Goal: Transaction & Acquisition: Purchase product/service

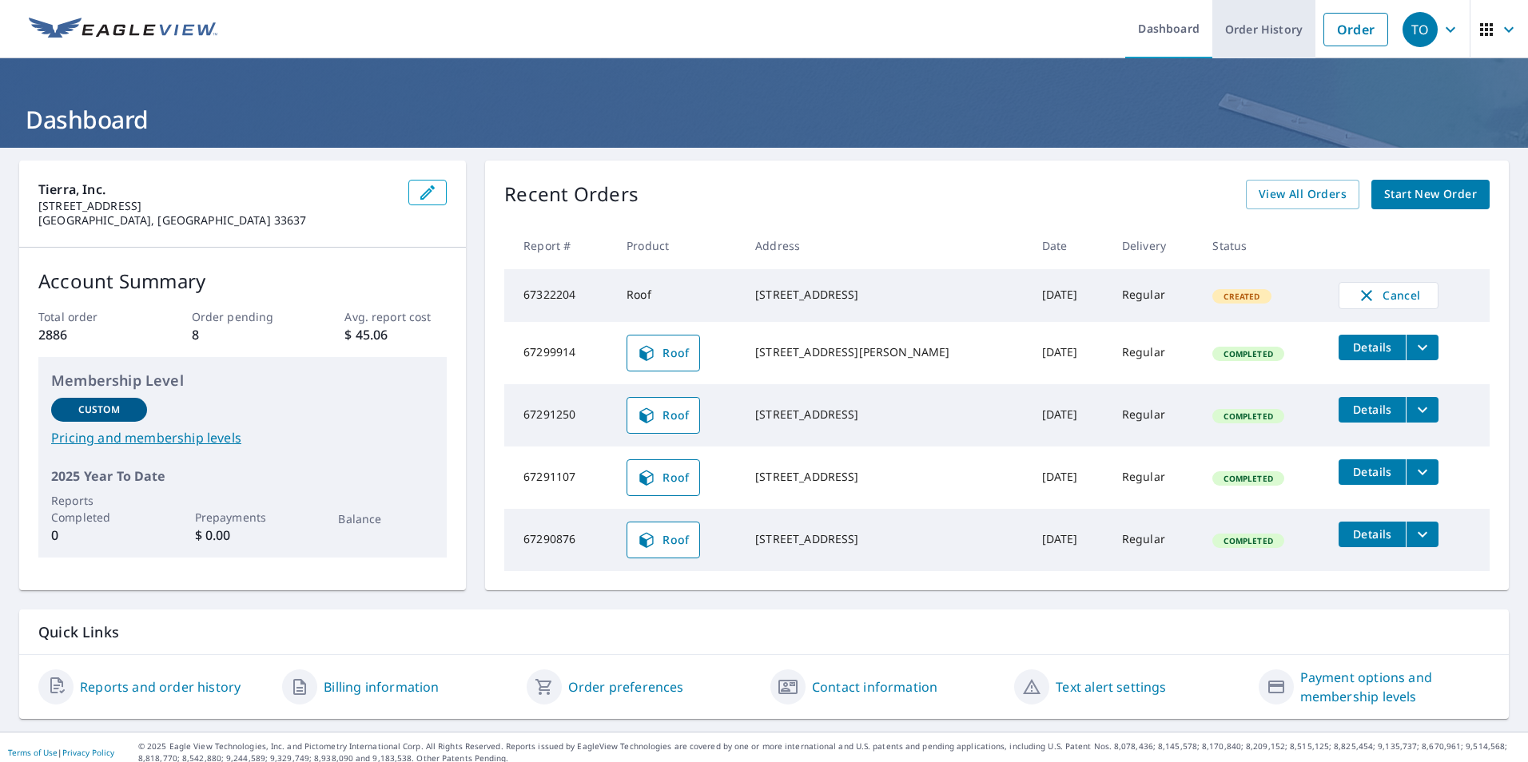
click at [1233, 30] on link "Order History" at bounding box center [1263, 29] width 103 height 58
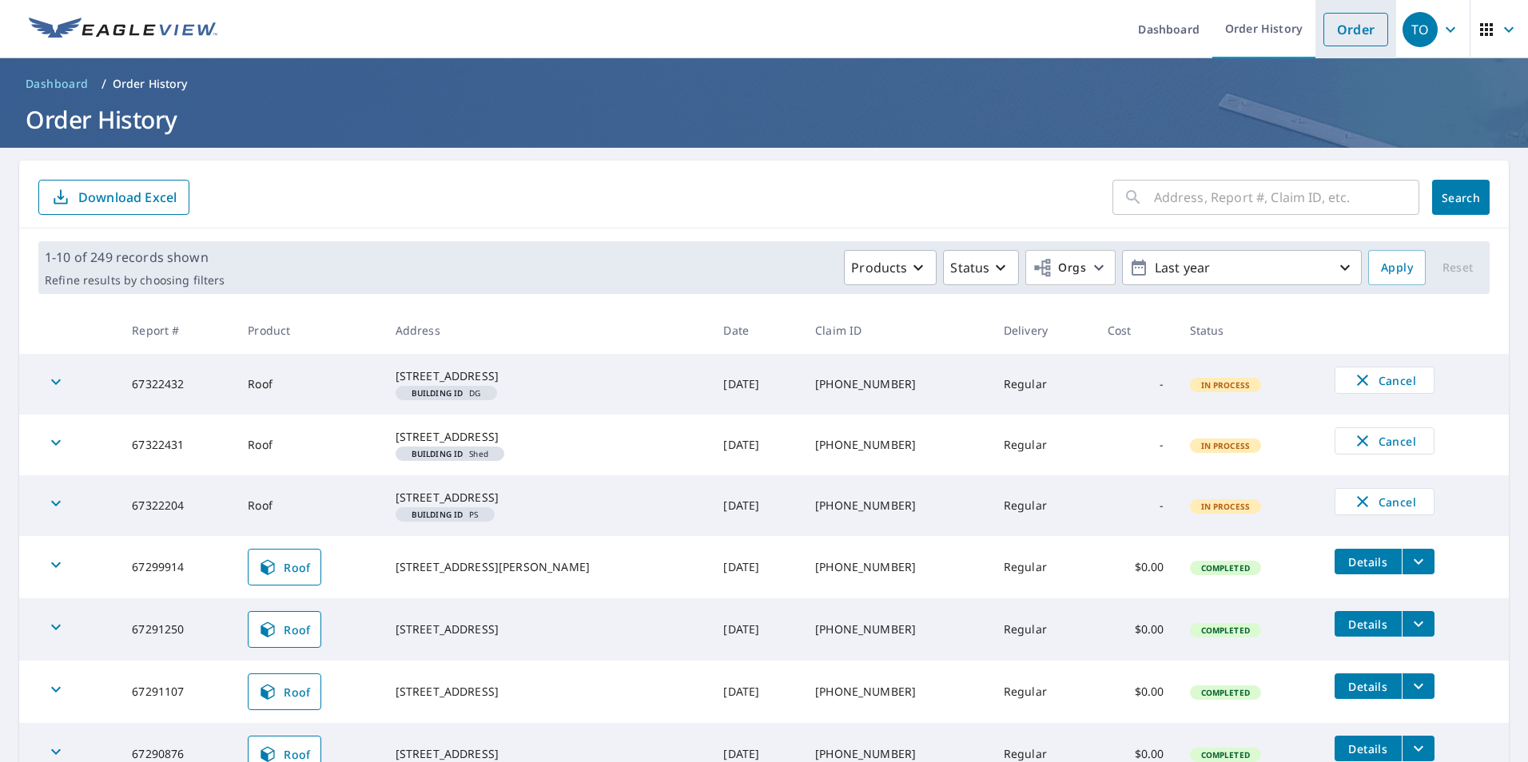
click at [1345, 30] on link "Order" at bounding box center [1355, 30] width 65 height 34
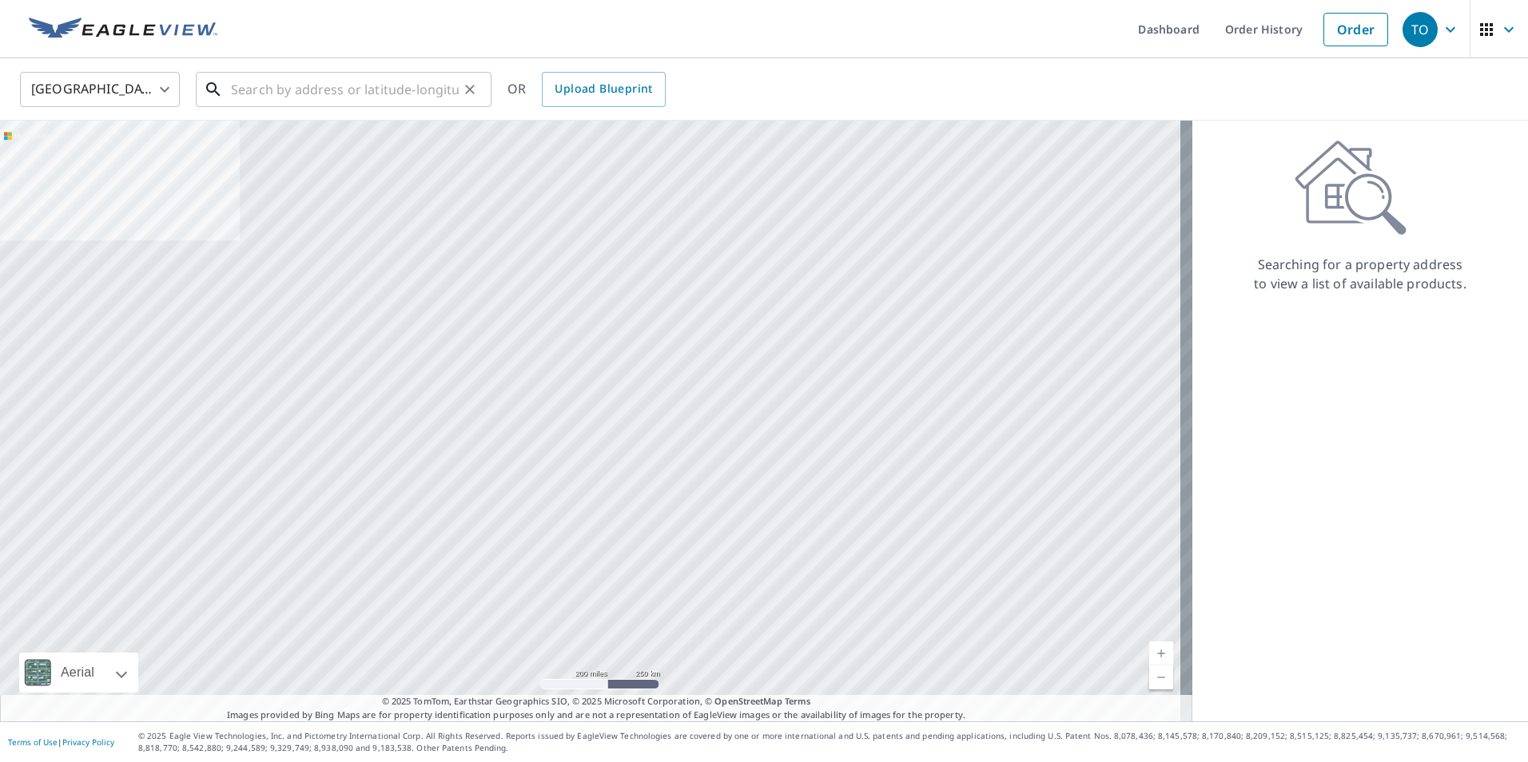
click at [337, 97] on input "text" at bounding box center [345, 89] width 228 height 45
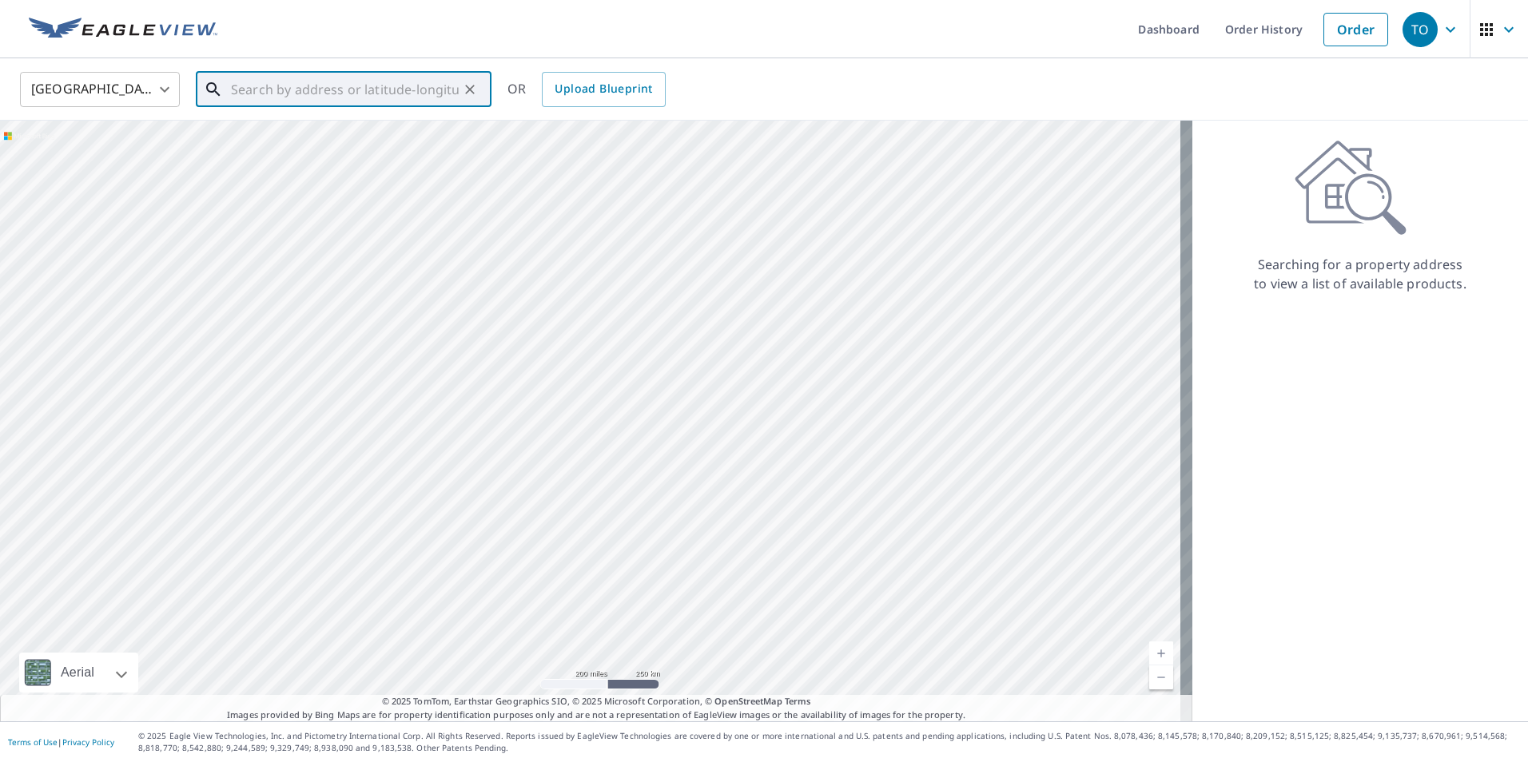
paste input "[STREET_ADDRESS] [GEOGRAPHIC_DATA], FL 33881"
click at [316, 146] on p "[GEOGRAPHIC_DATA]" at bounding box center [353, 153] width 251 height 16
type input "[STREET_ADDRESS]"
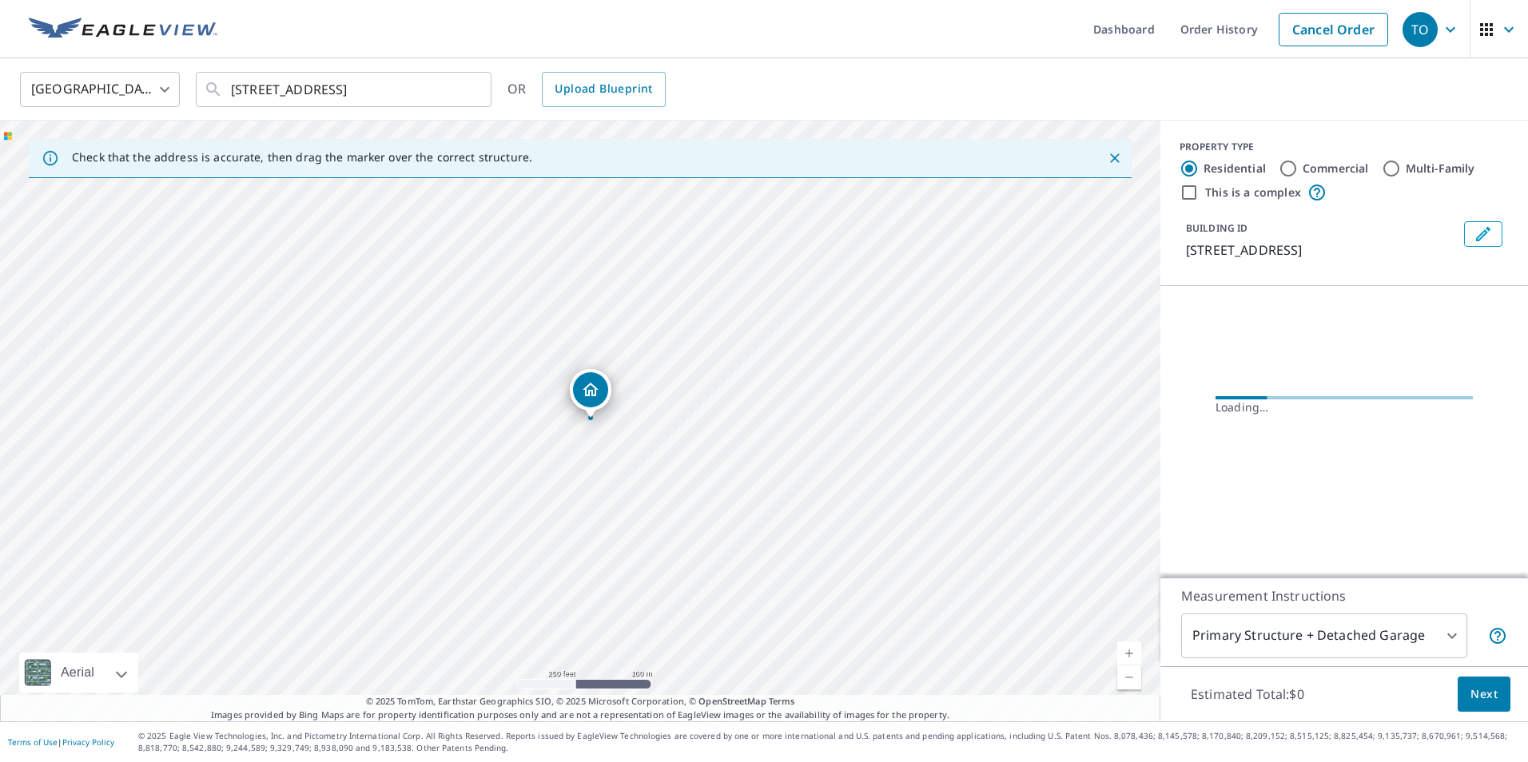
scroll to position [0, 0]
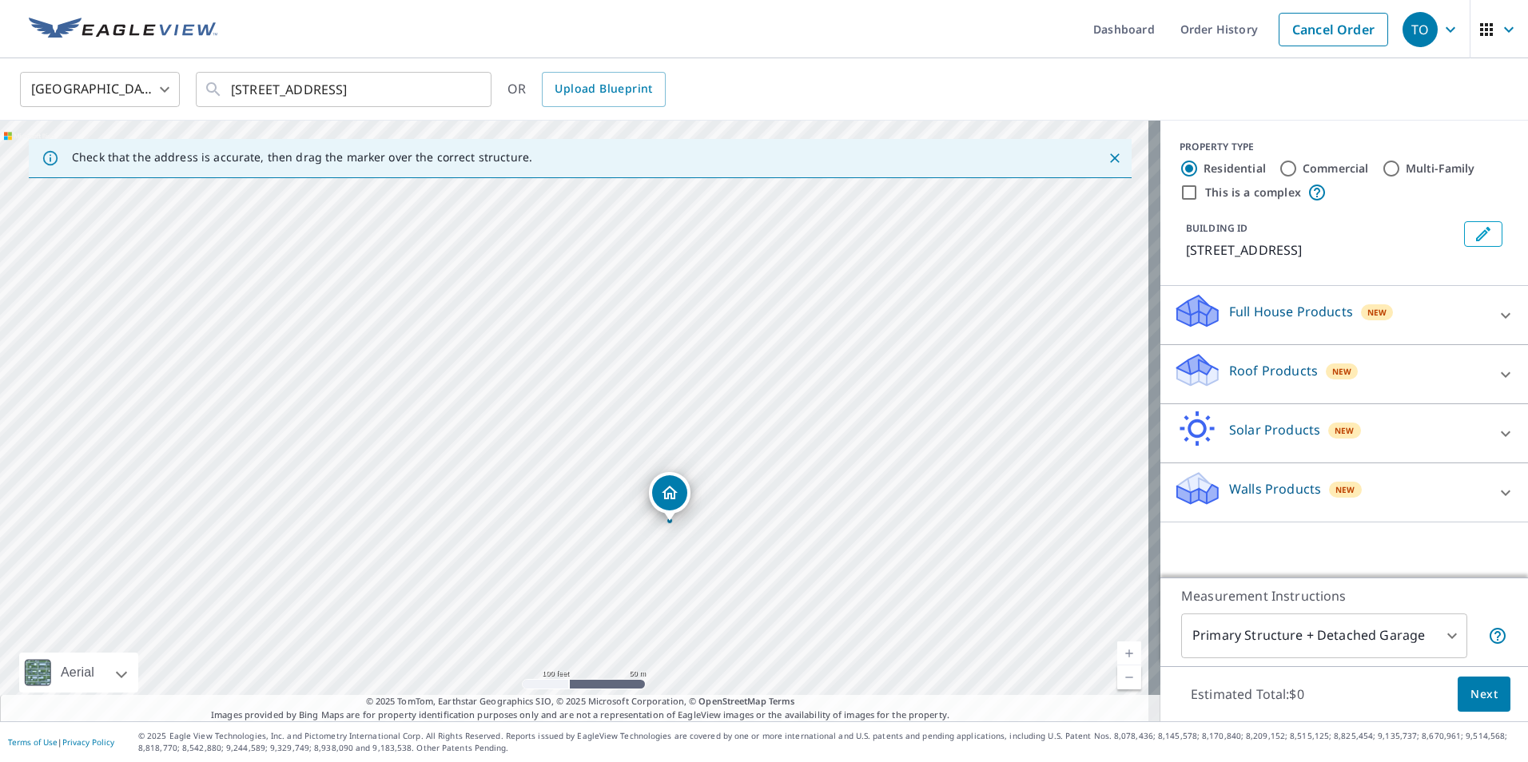
click at [1387, 397] on div "Roof Products New" at bounding box center [1329, 375] width 313 height 46
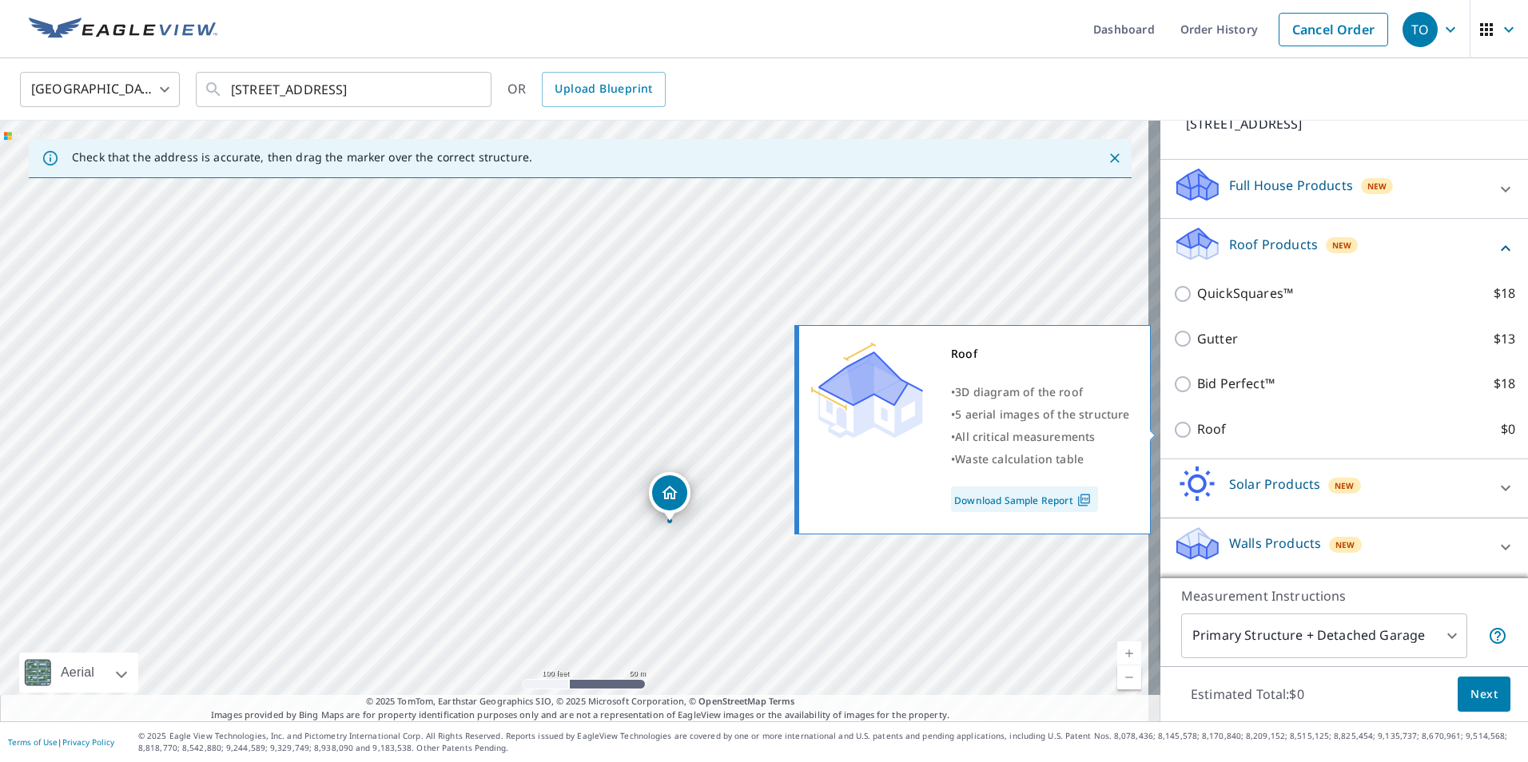
click at [1177, 432] on input "Roof $0" at bounding box center [1185, 429] width 24 height 19
checkbox input "true"
type input "3"
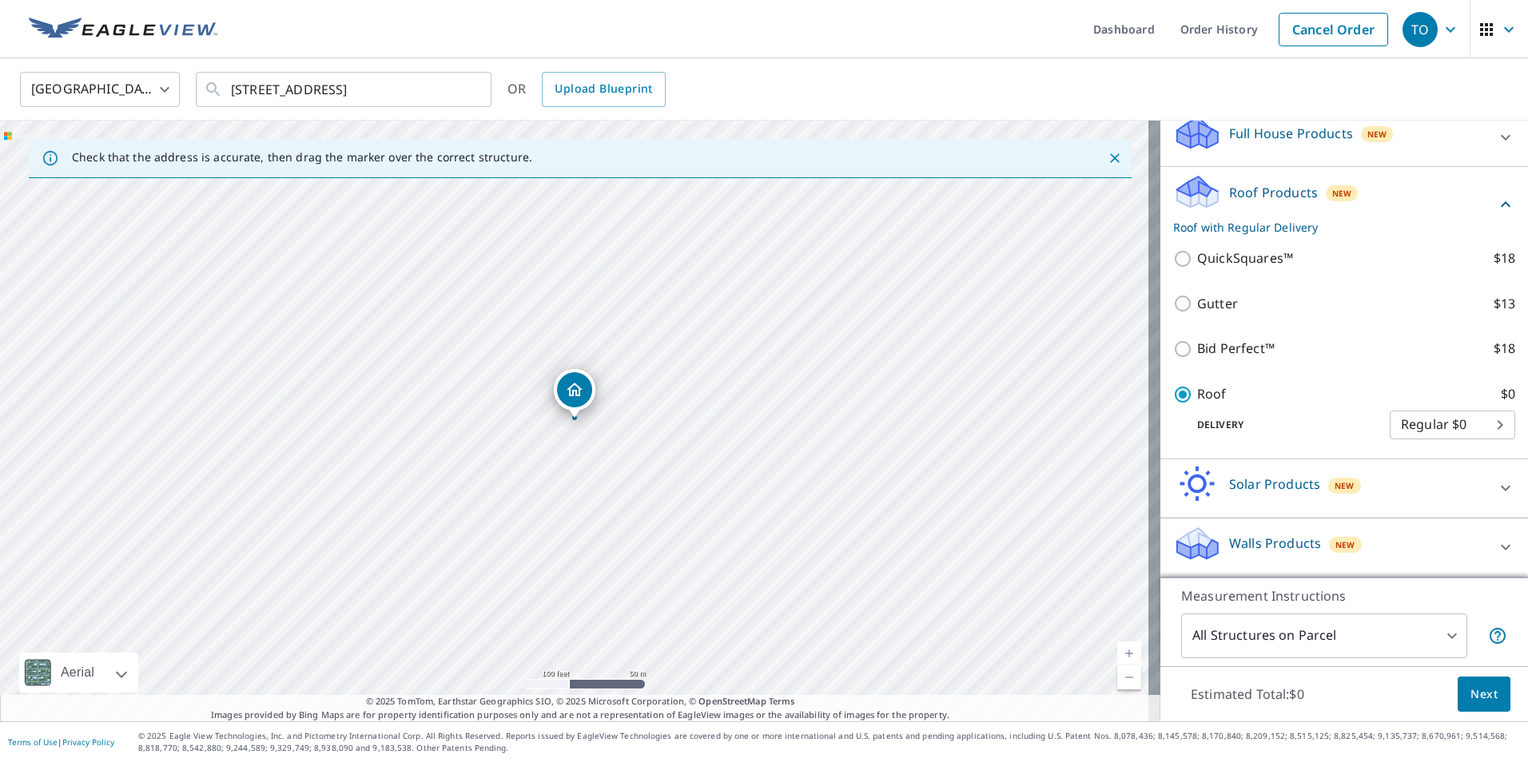
scroll to position [102, 0]
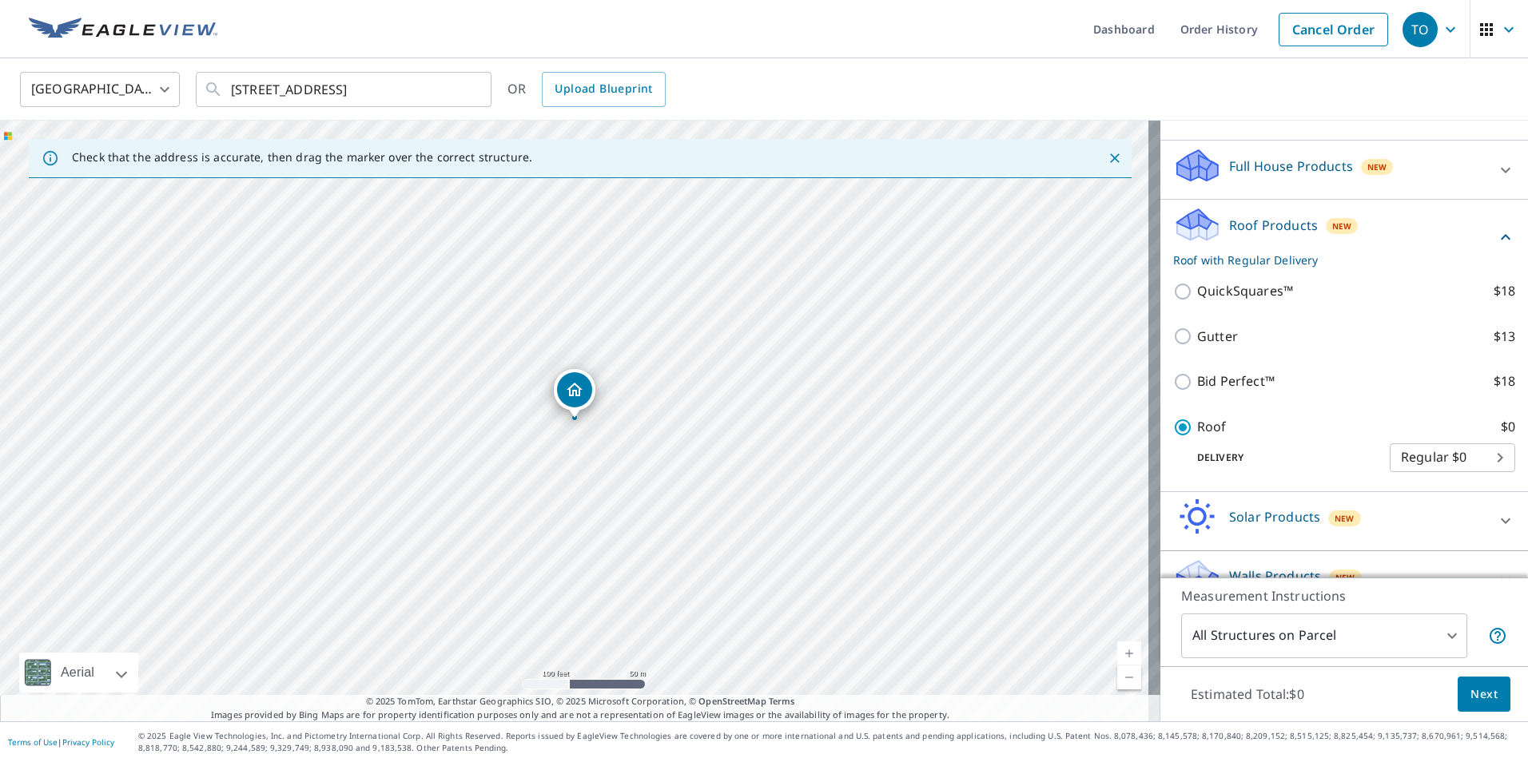
click at [1486, 691] on button "Next" at bounding box center [1484, 695] width 53 height 36
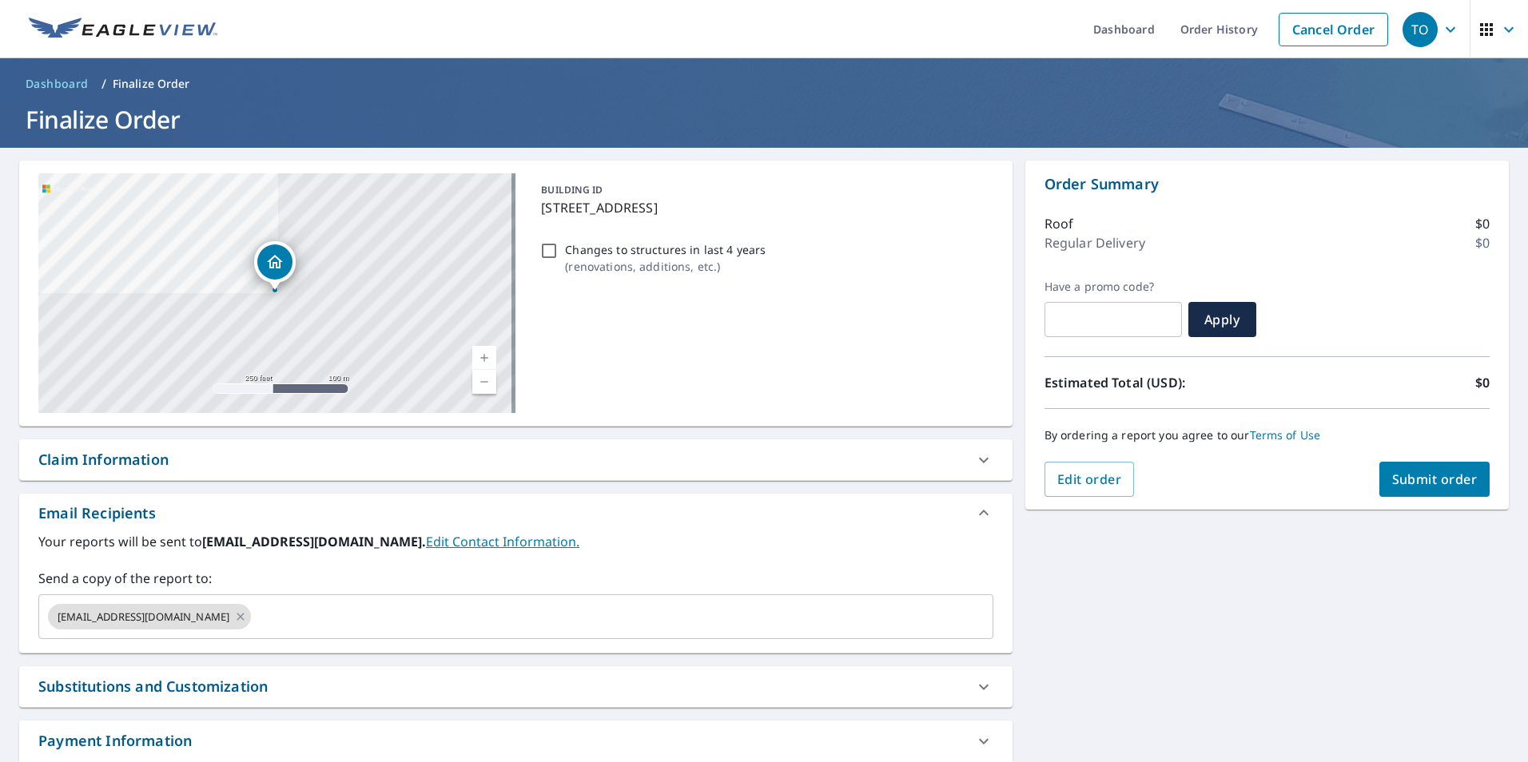
scroll to position [103, 0]
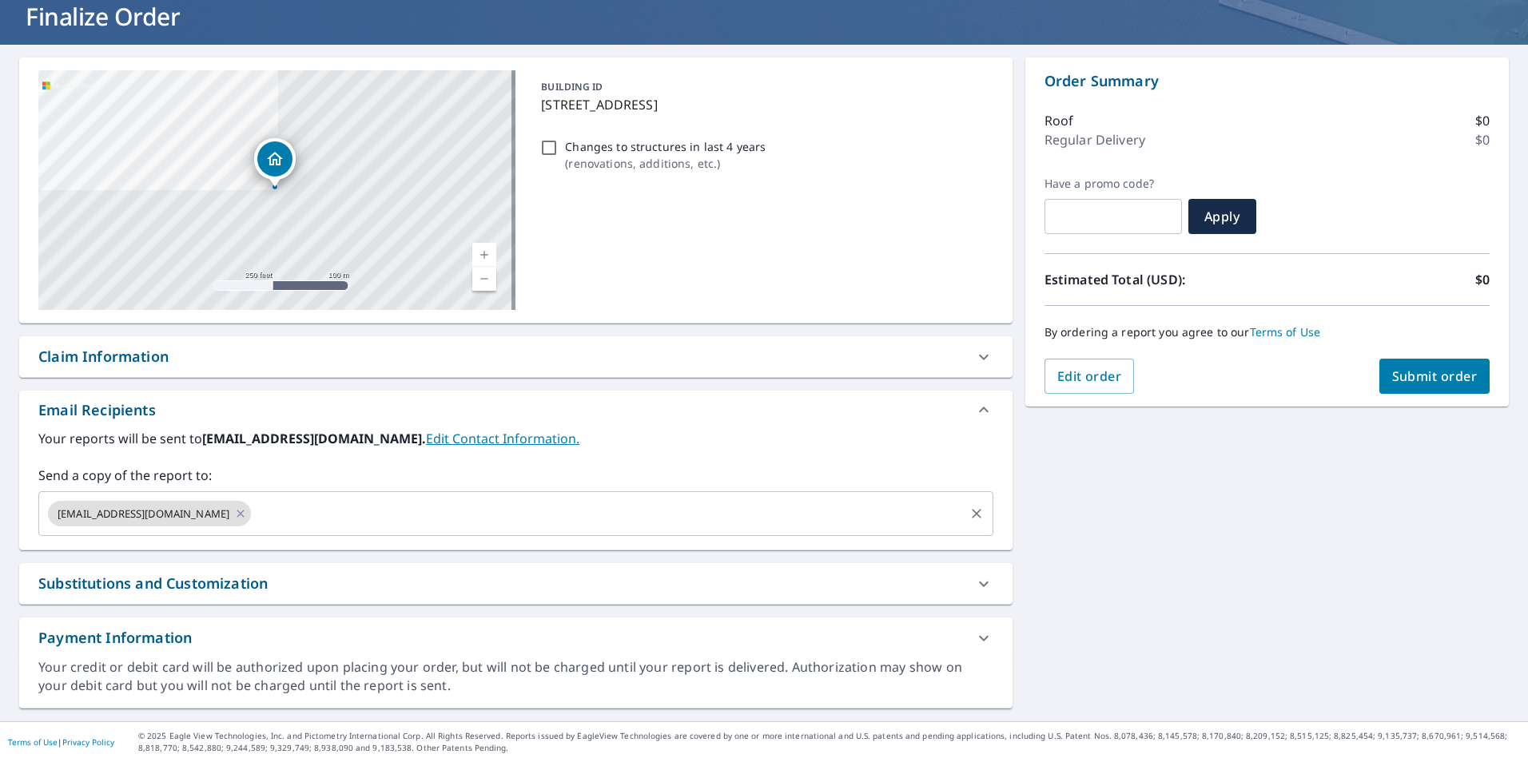
click at [383, 513] on input "text" at bounding box center [607, 514] width 708 height 30
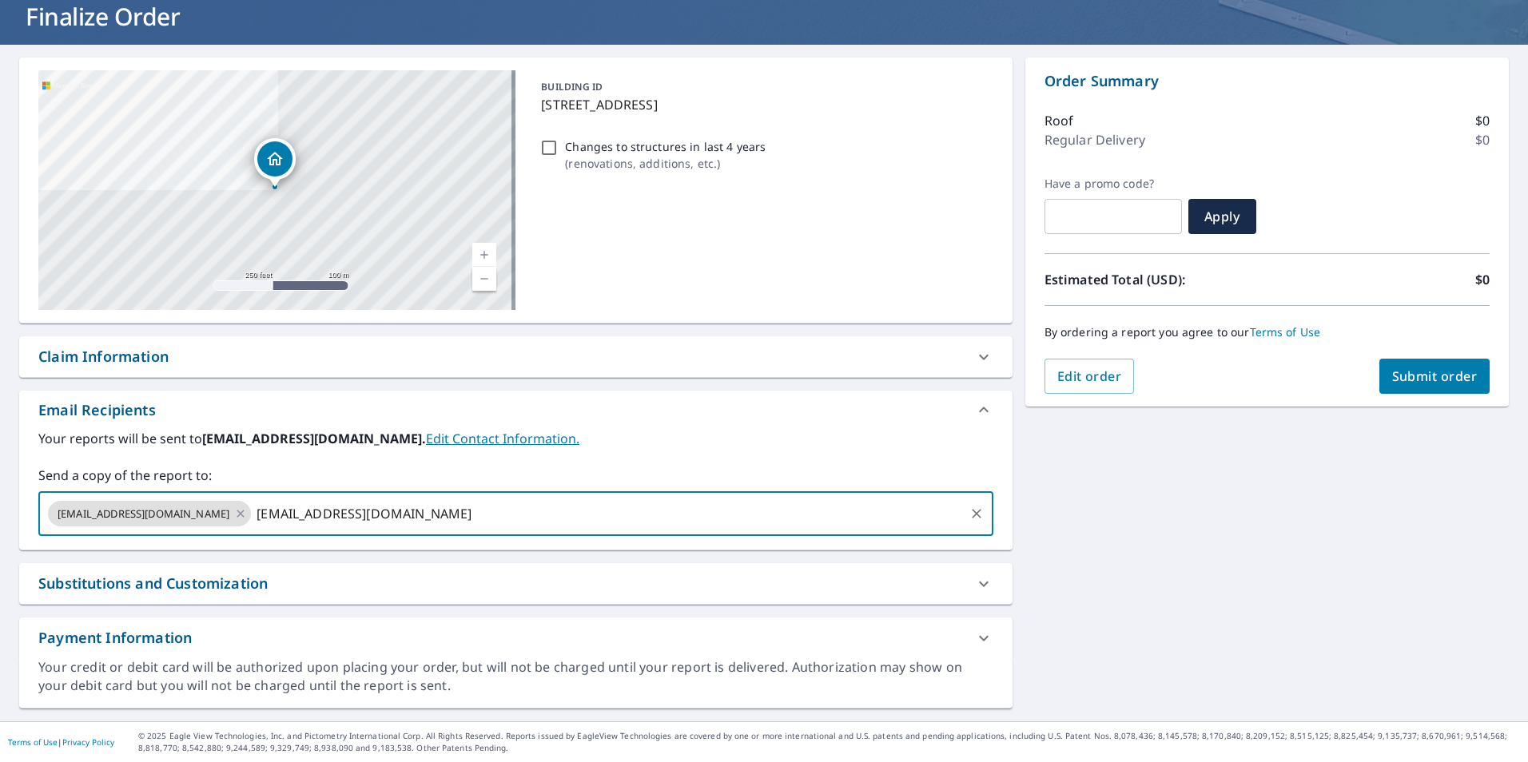
type input "[EMAIL_ADDRESS][DOMAIN_NAME]"
click at [1151, 466] on div "[STREET_ADDRESS] Aerial Road A standard road map Aerial A detailed look from ab…" at bounding box center [764, 383] width 1528 height 677
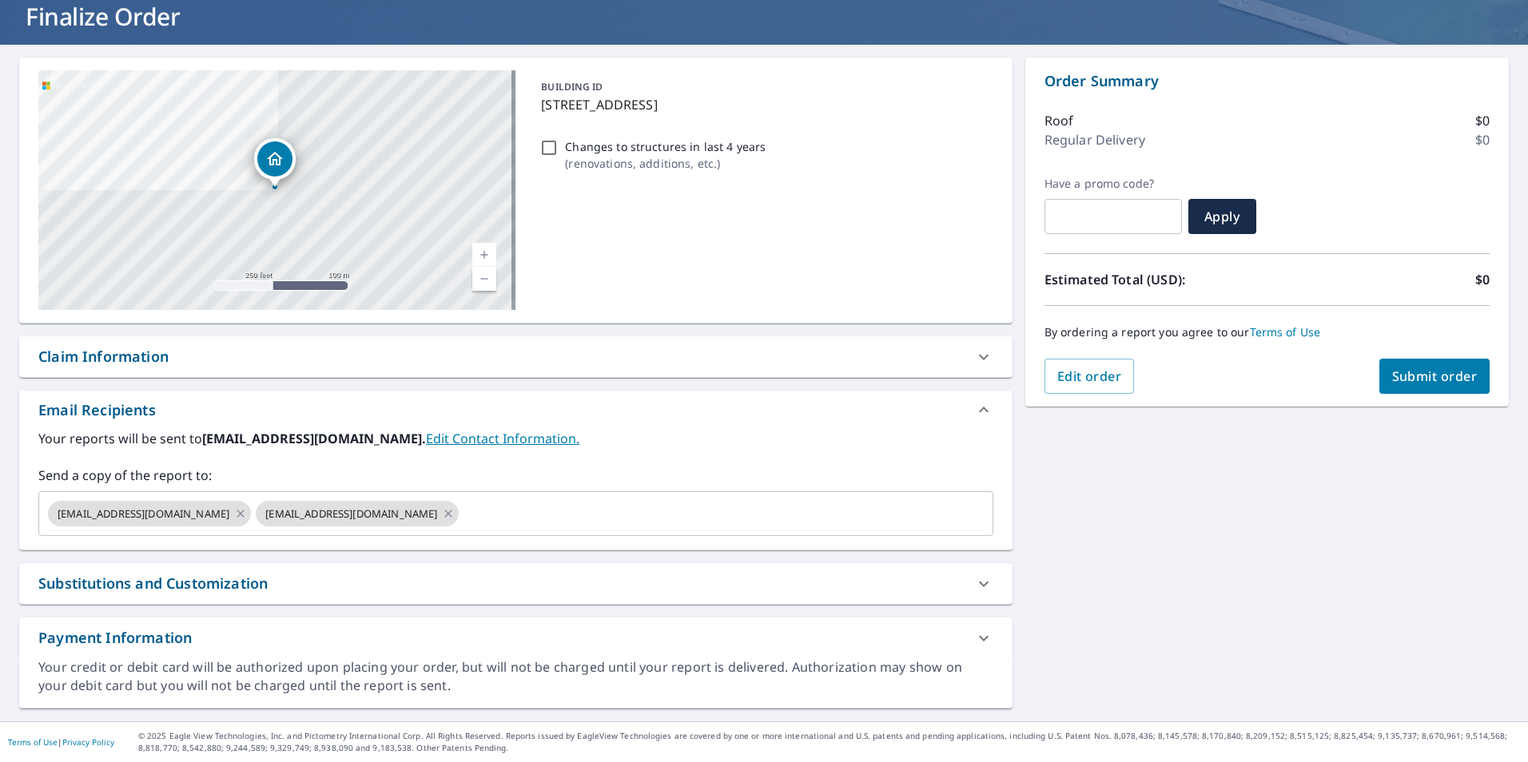
click at [271, 351] on div "Claim Information" at bounding box center [501, 357] width 926 height 22
checkbox input "true"
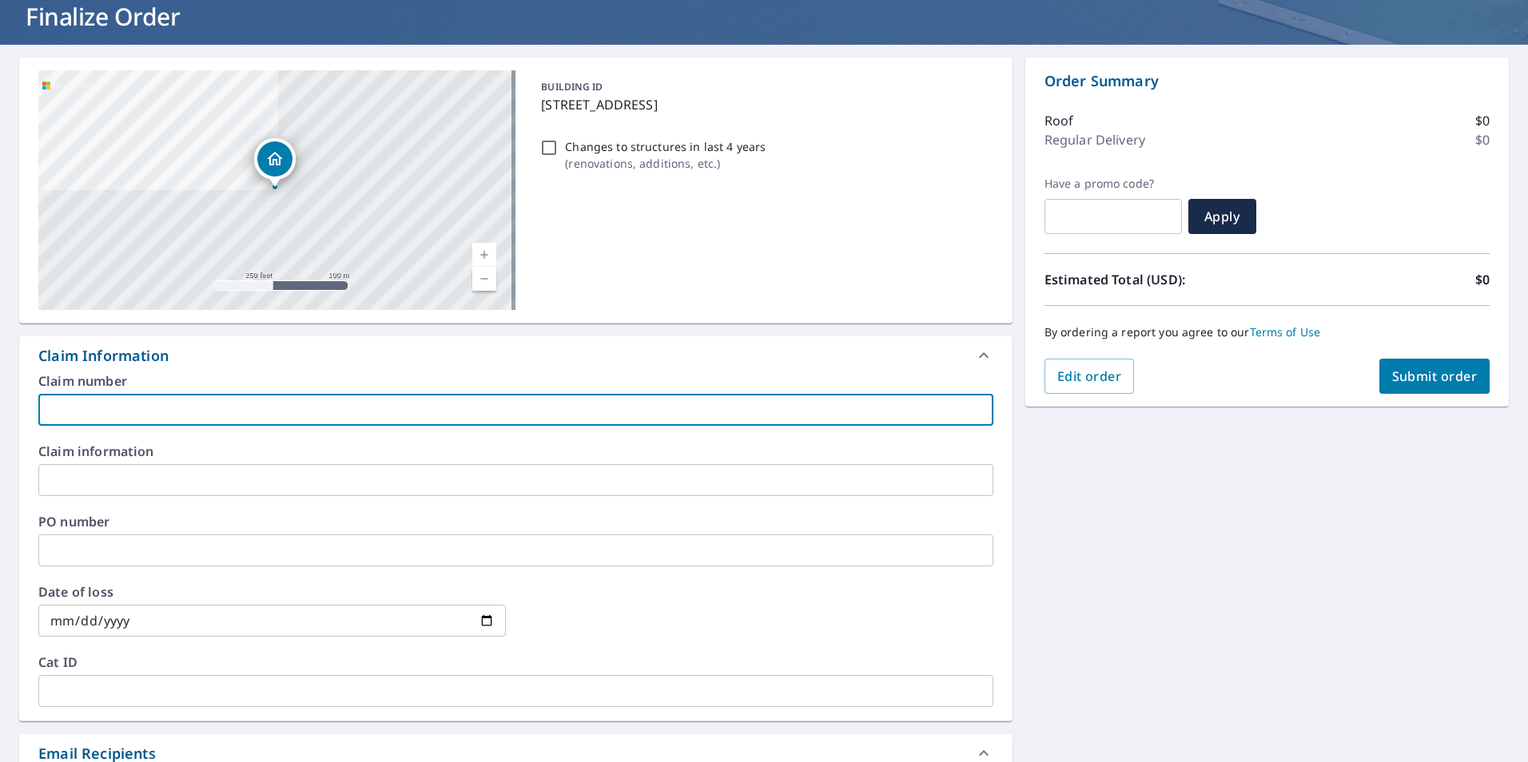
click at [141, 399] on input "text" at bounding box center [515, 410] width 955 height 32
type input "6"
checkbox input "true"
type input "65"
checkbox input "true"
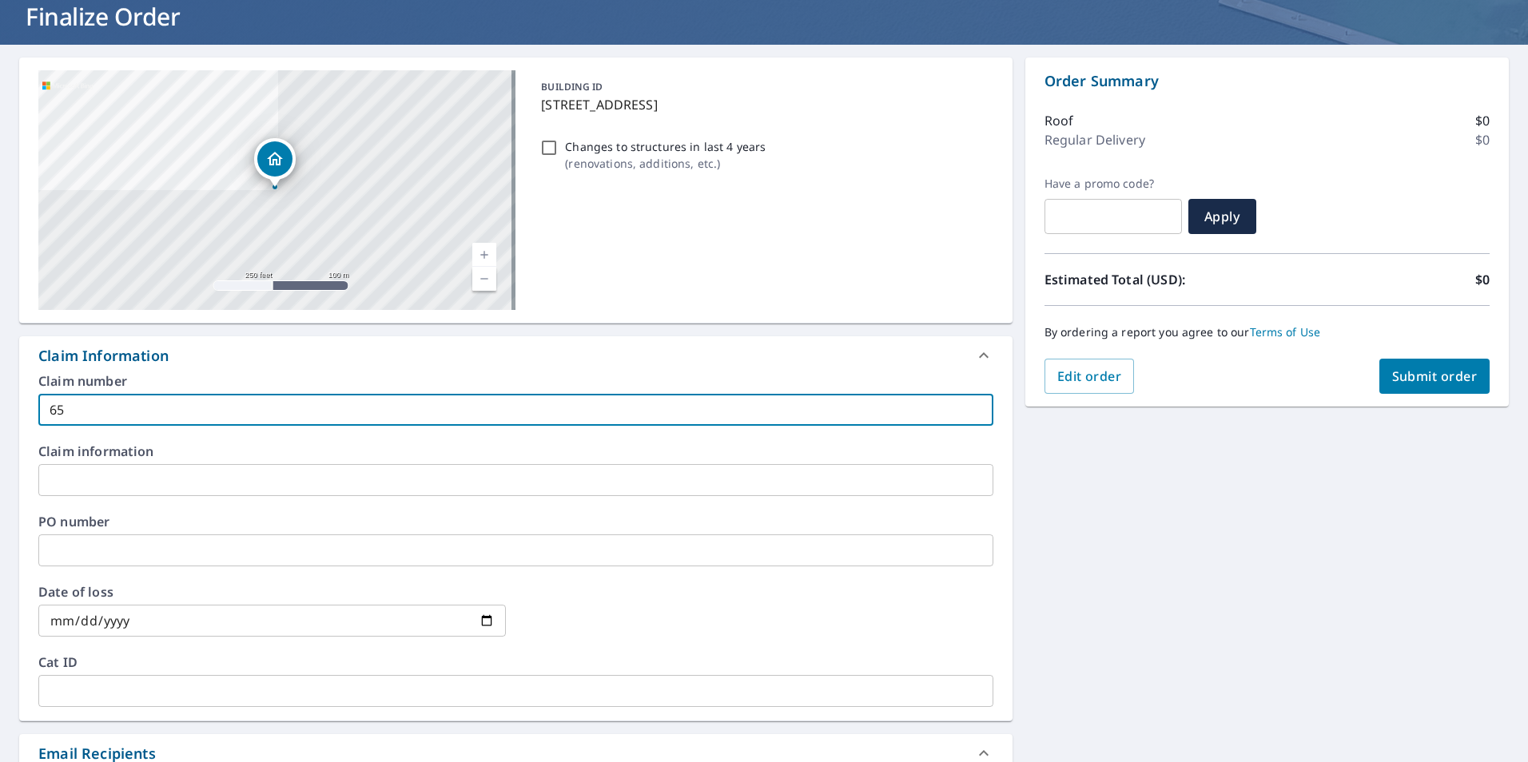
type input "651"
checkbox input "true"
type input "6511"
checkbox input "true"
type input "65115"
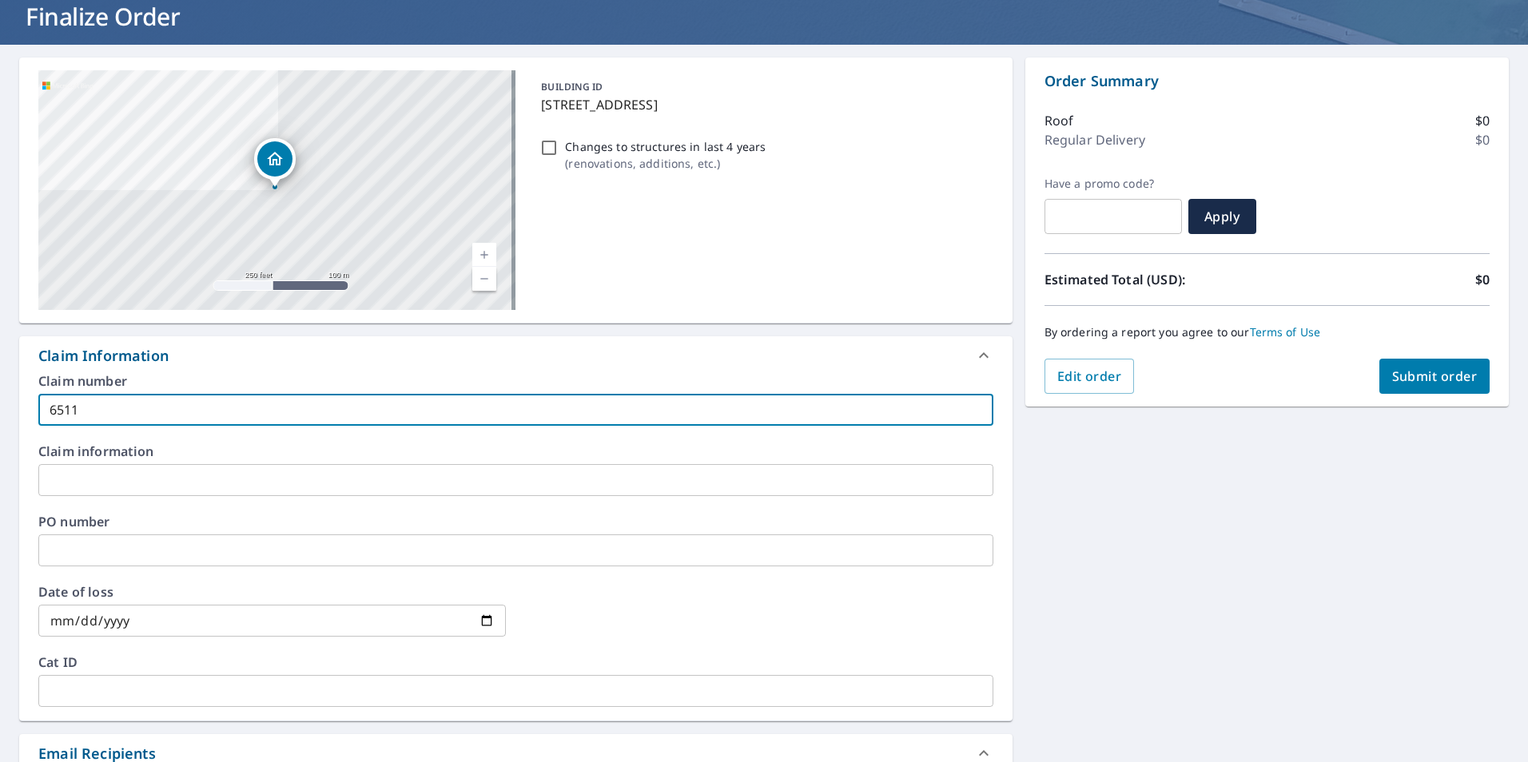
checkbox input "true"
type input "6511"
checkbox input "true"
type input "651"
checkbox input "true"
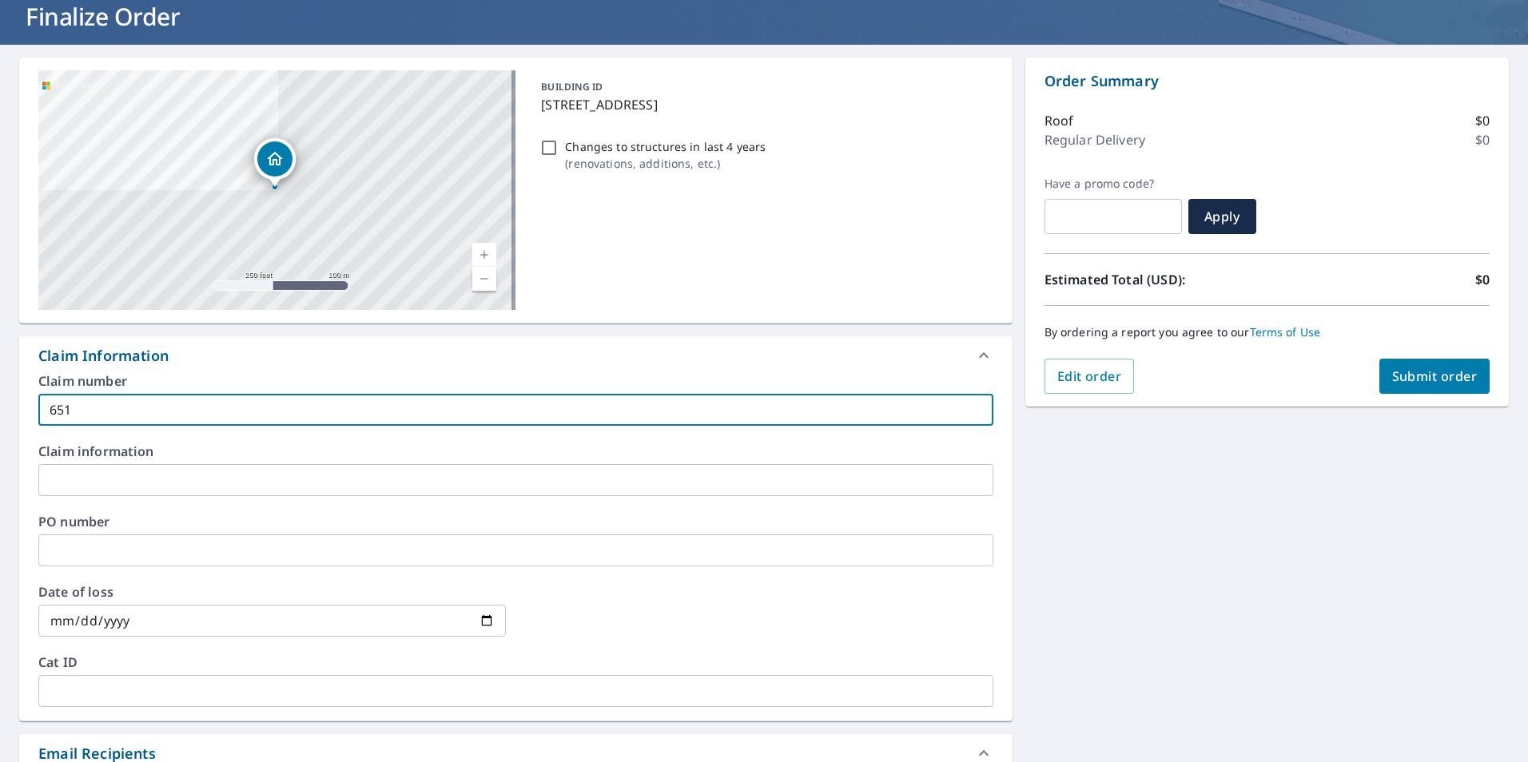
type input "6515"
checkbox input "true"
type input "6515-"
checkbox input "true"
type input "6515-2"
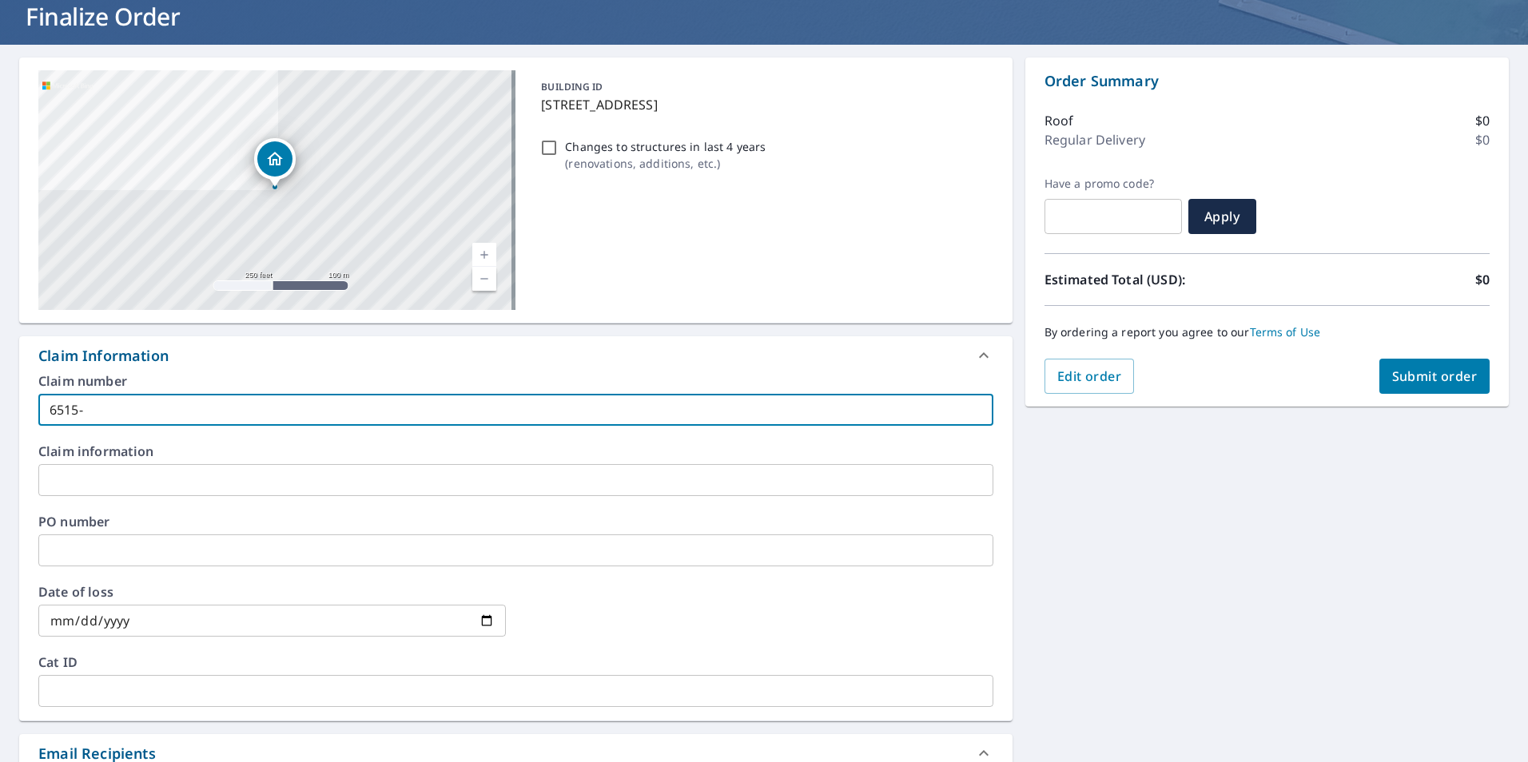
checkbox input "true"
type input "6515-25"
checkbox input "true"
type input "6515-25-"
checkbox input "true"
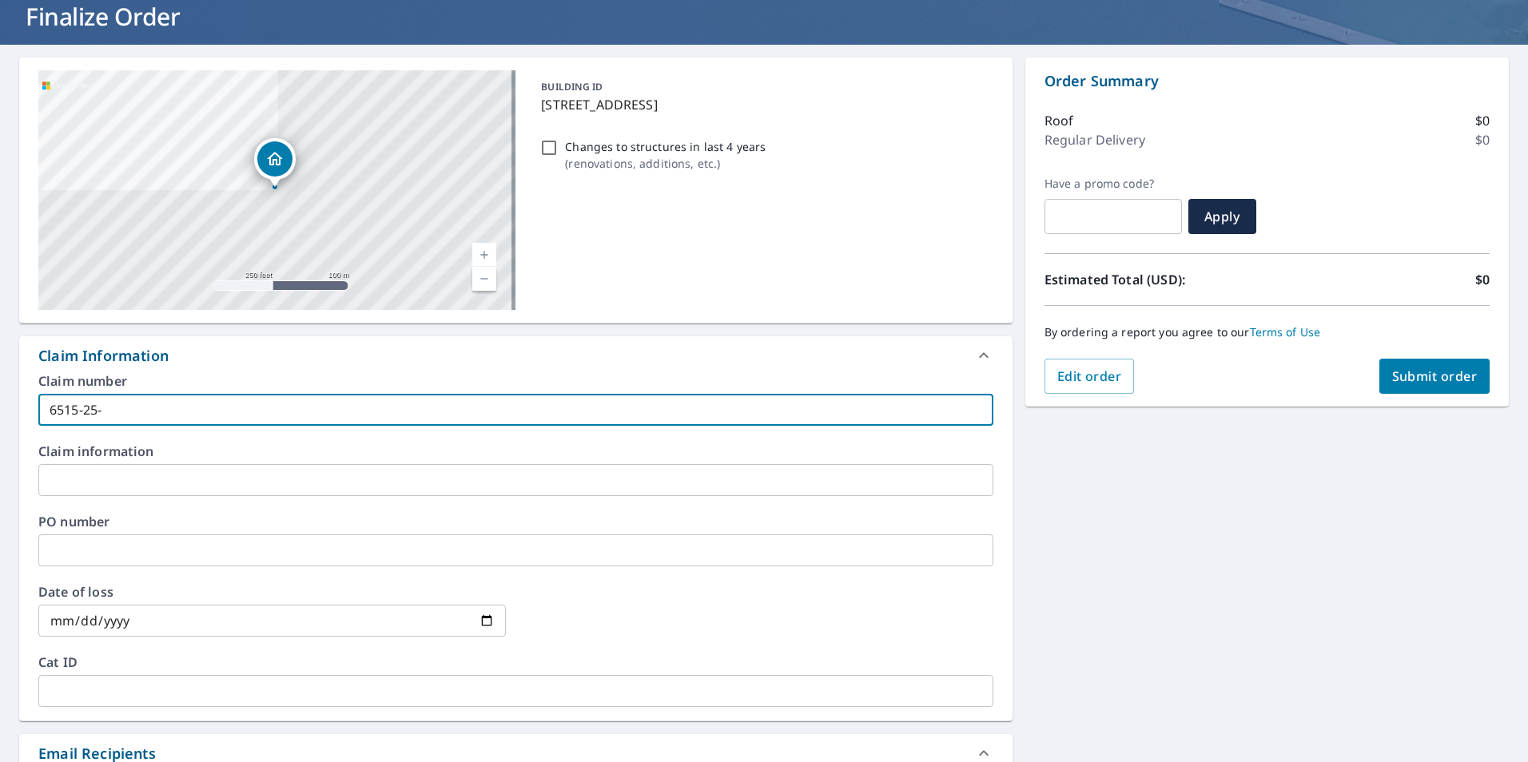
type input "6515-25-4"
checkbox input "true"
type input "[PHONE_NUMBER]"
checkbox input "true"
type input "6515-25-44"
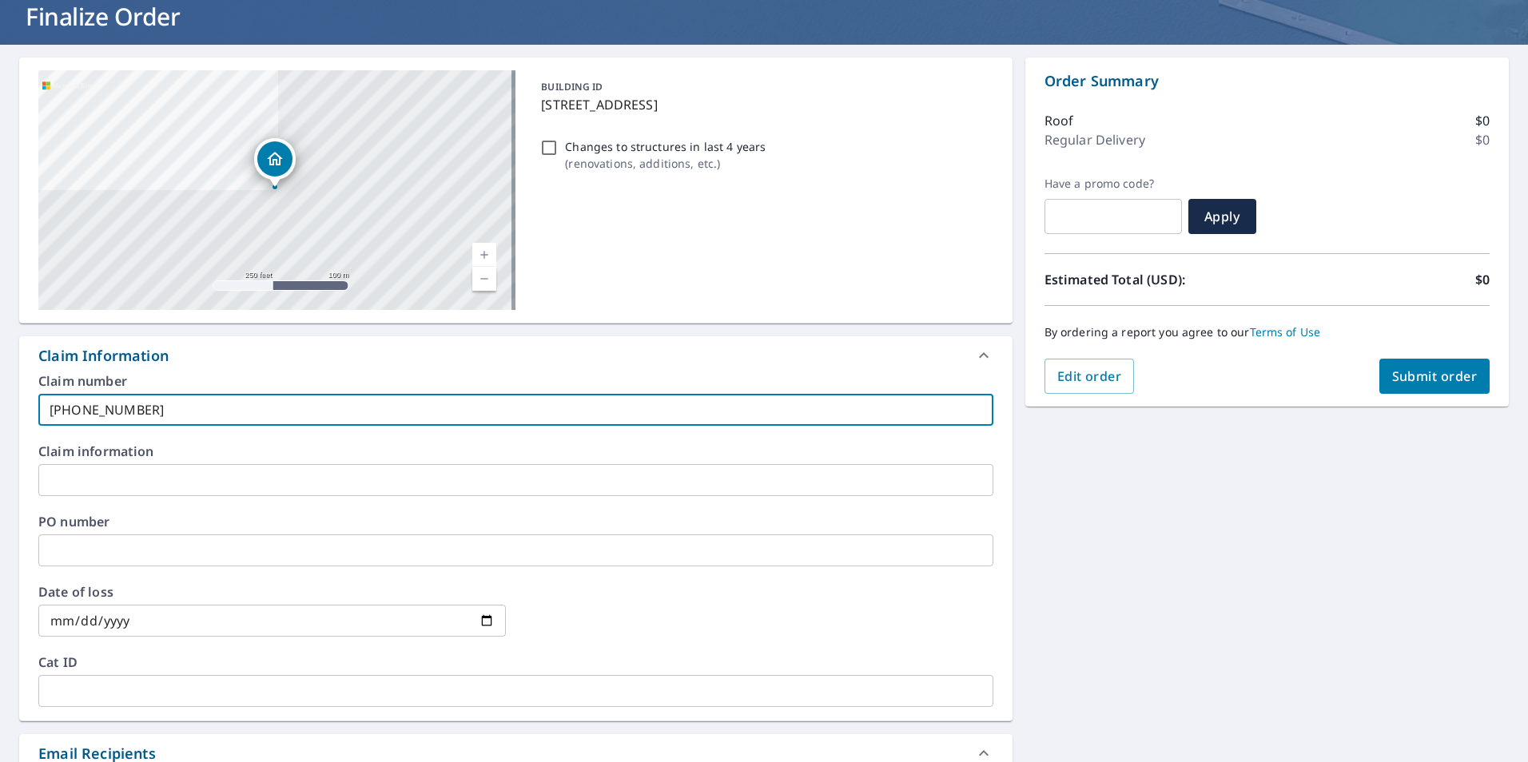
checkbox input "true"
type input "6515-25-4"
checkbox input "true"
type input "6515-25-45"
checkbox input "true"
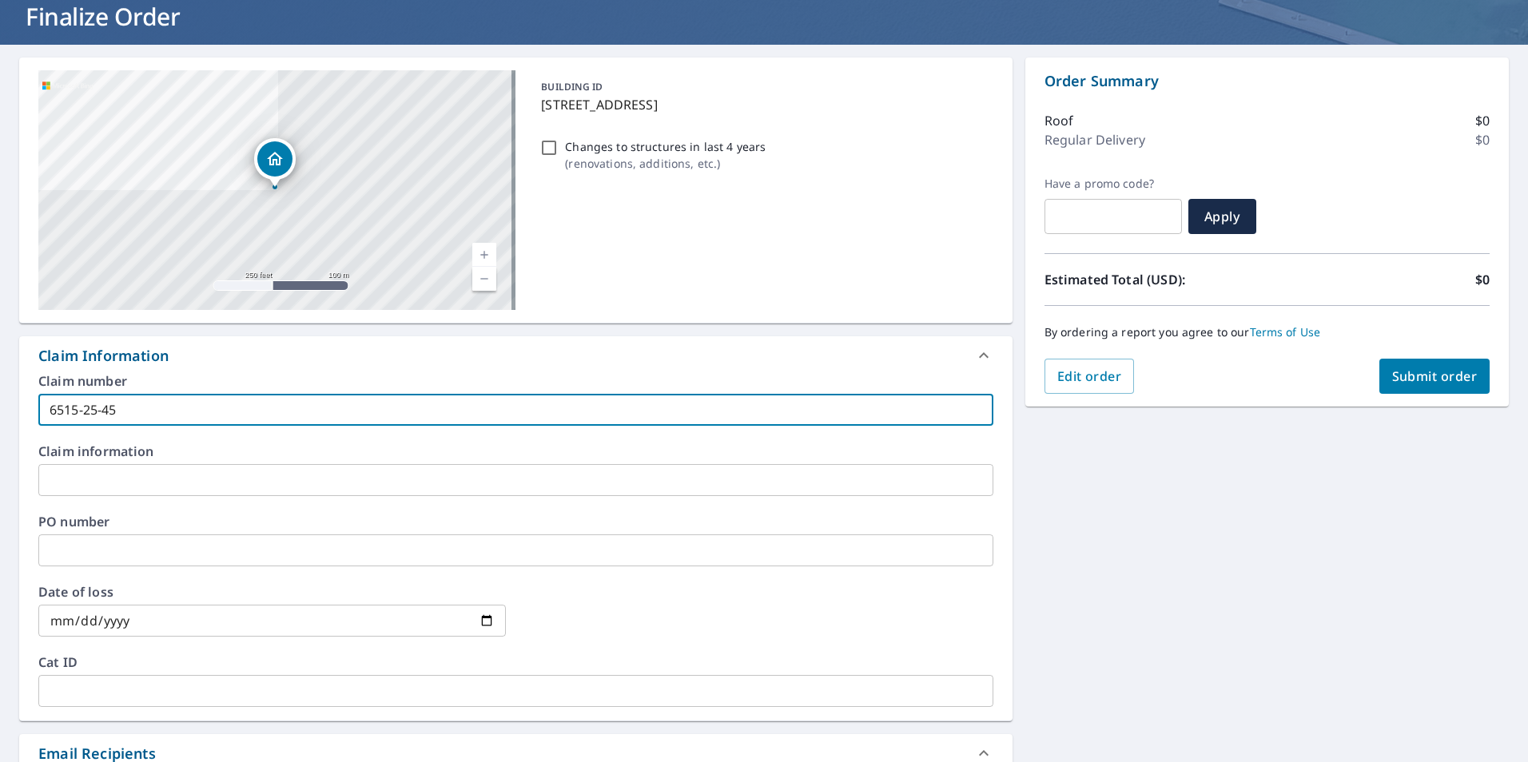
type input "[PHONE_NUMBER]"
checkbox input "true"
type input "[PHONE_NUMBER]"
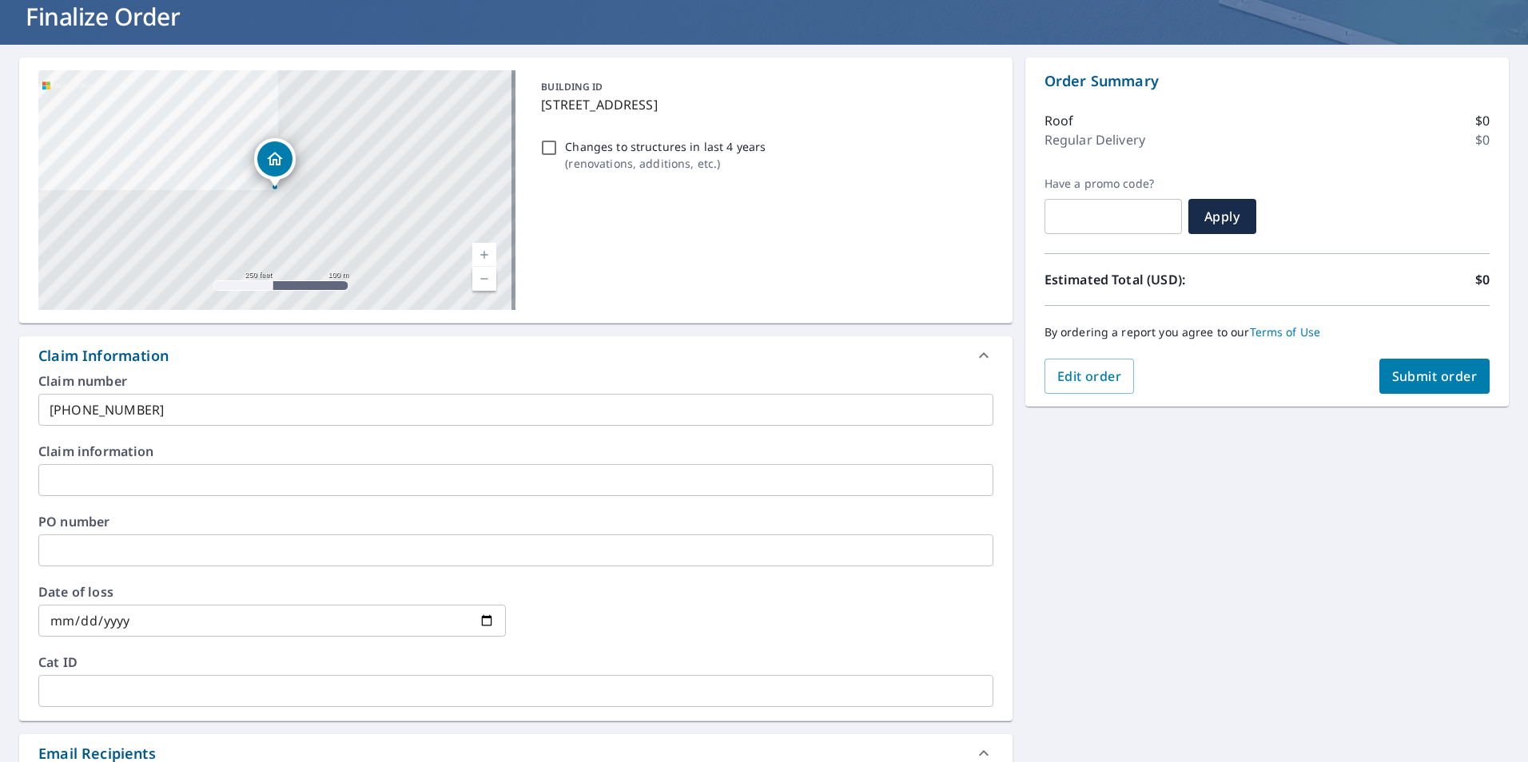
click at [1237, 623] on div "[STREET_ADDRESS] Aerial Road A standard road map Aerial A detailed look from ab…" at bounding box center [764, 555] width 1528 height 1021
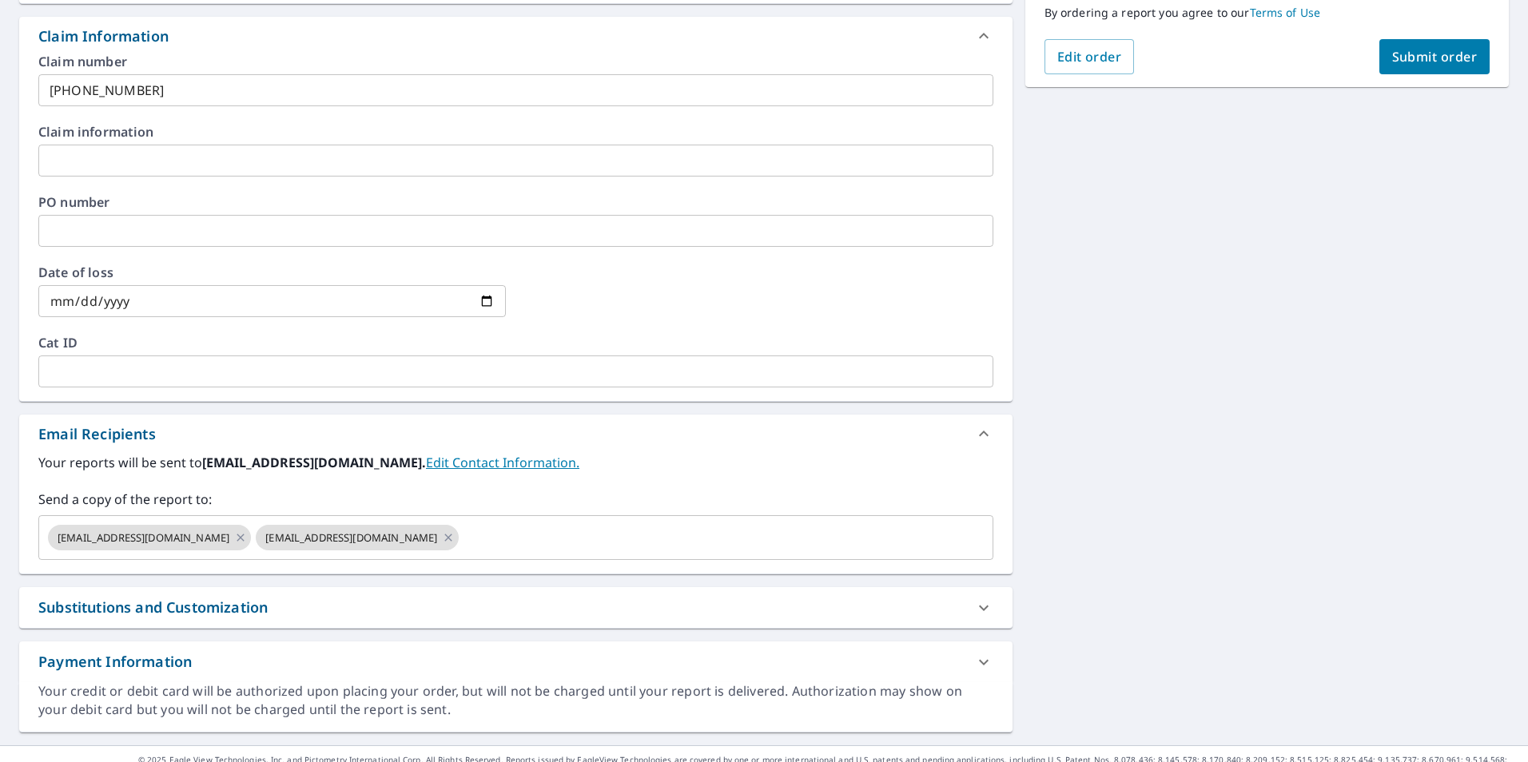
scroll to position [23, 0]
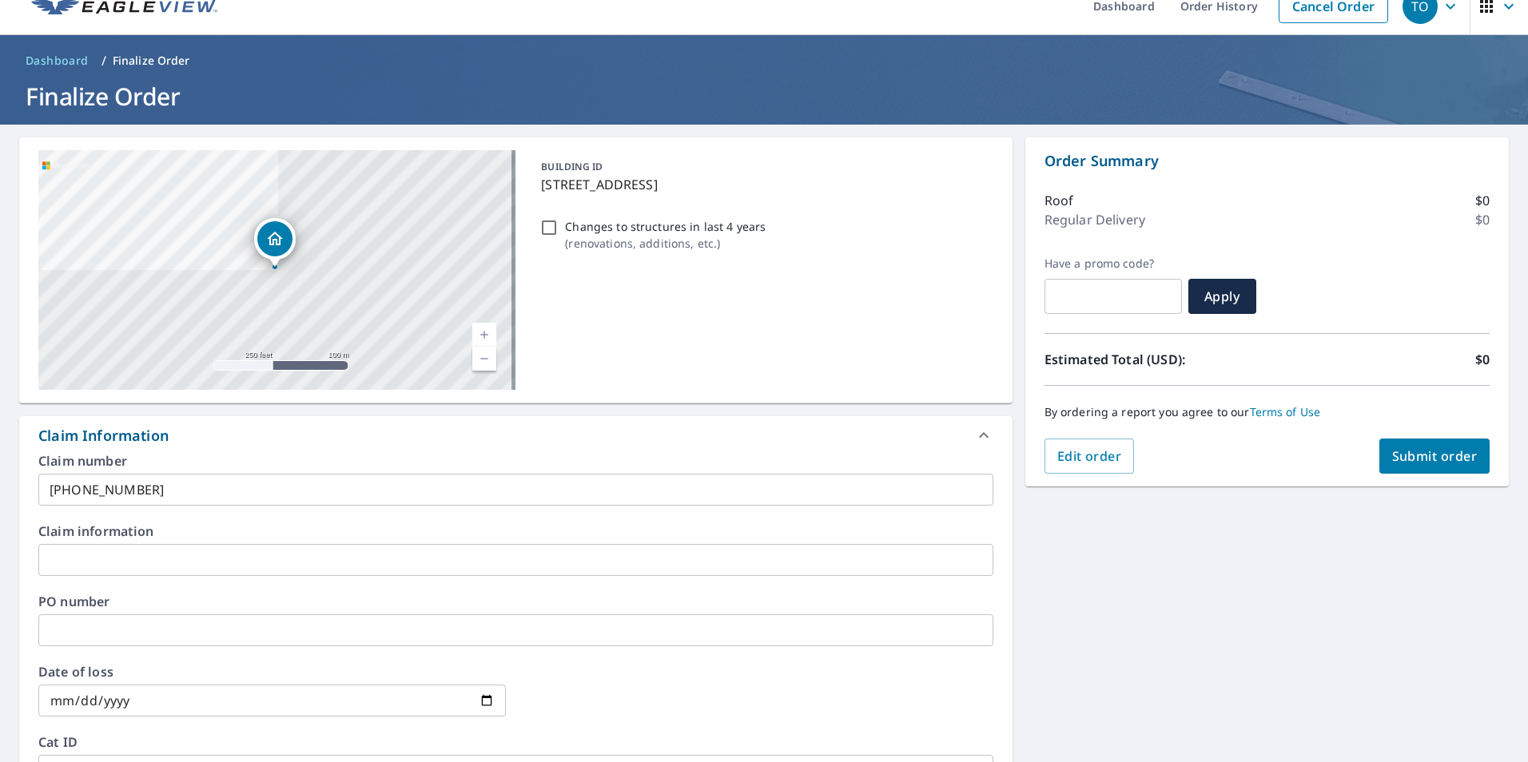
click at [1454, 454] on span "Submit order" at bounding box center [1435, 457] width 86 height 18
checkbox input "true"
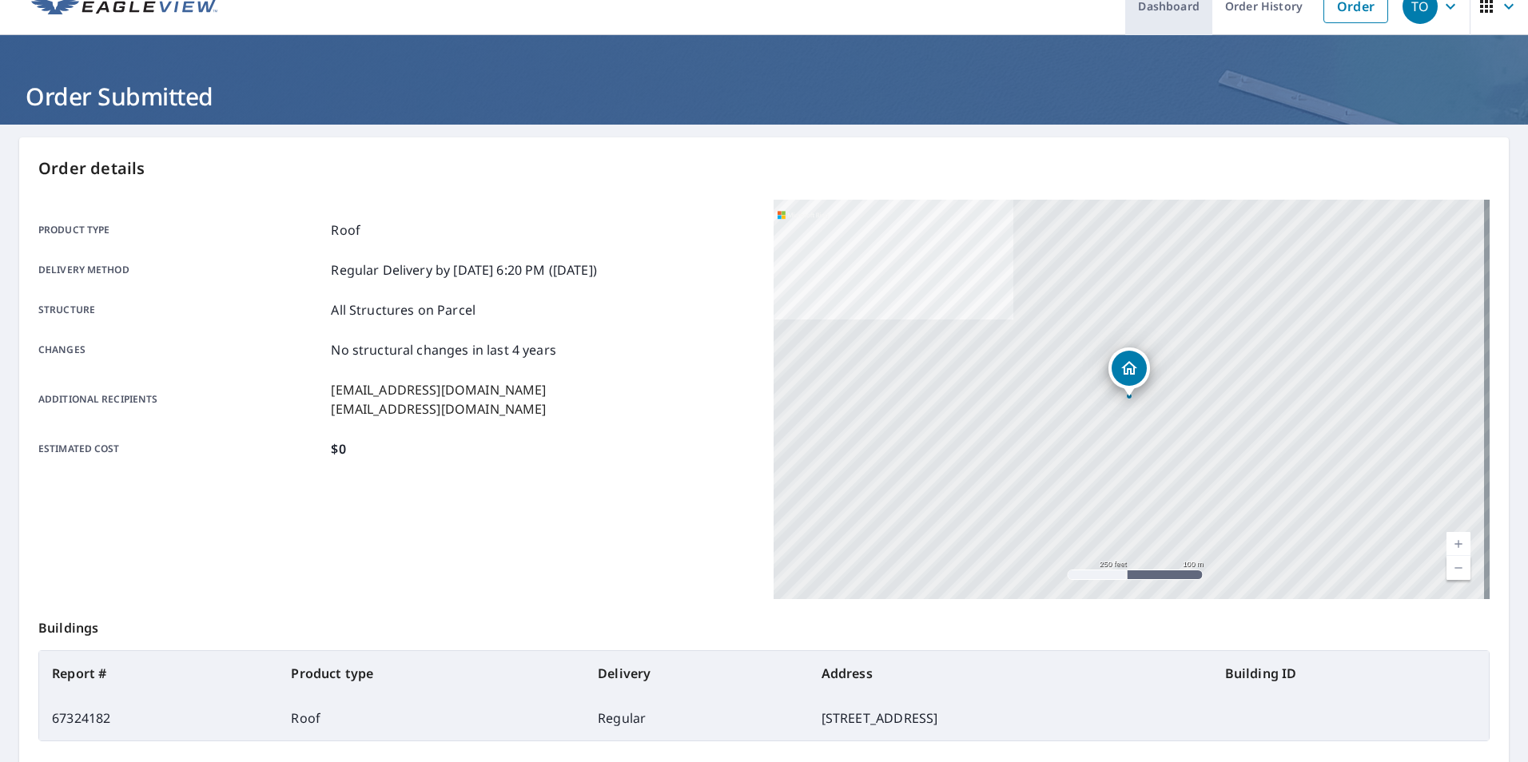
click at [1180, 10] on link "Dashboard" at bounding box center [1168, 6] width 87 height 58
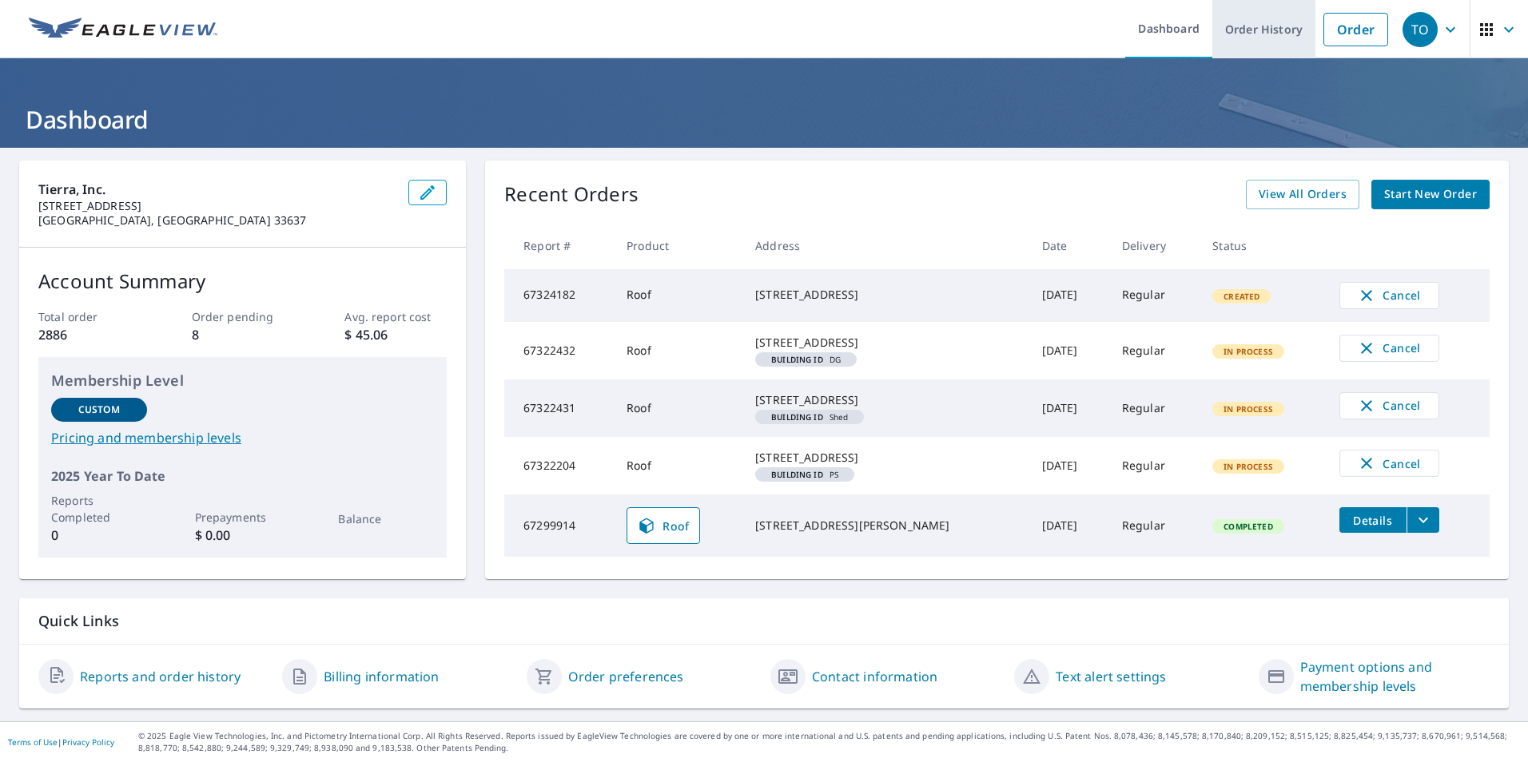
click at [1254, 38] on link "Order History" at bounding box center [1263, 29] width 103 height 58
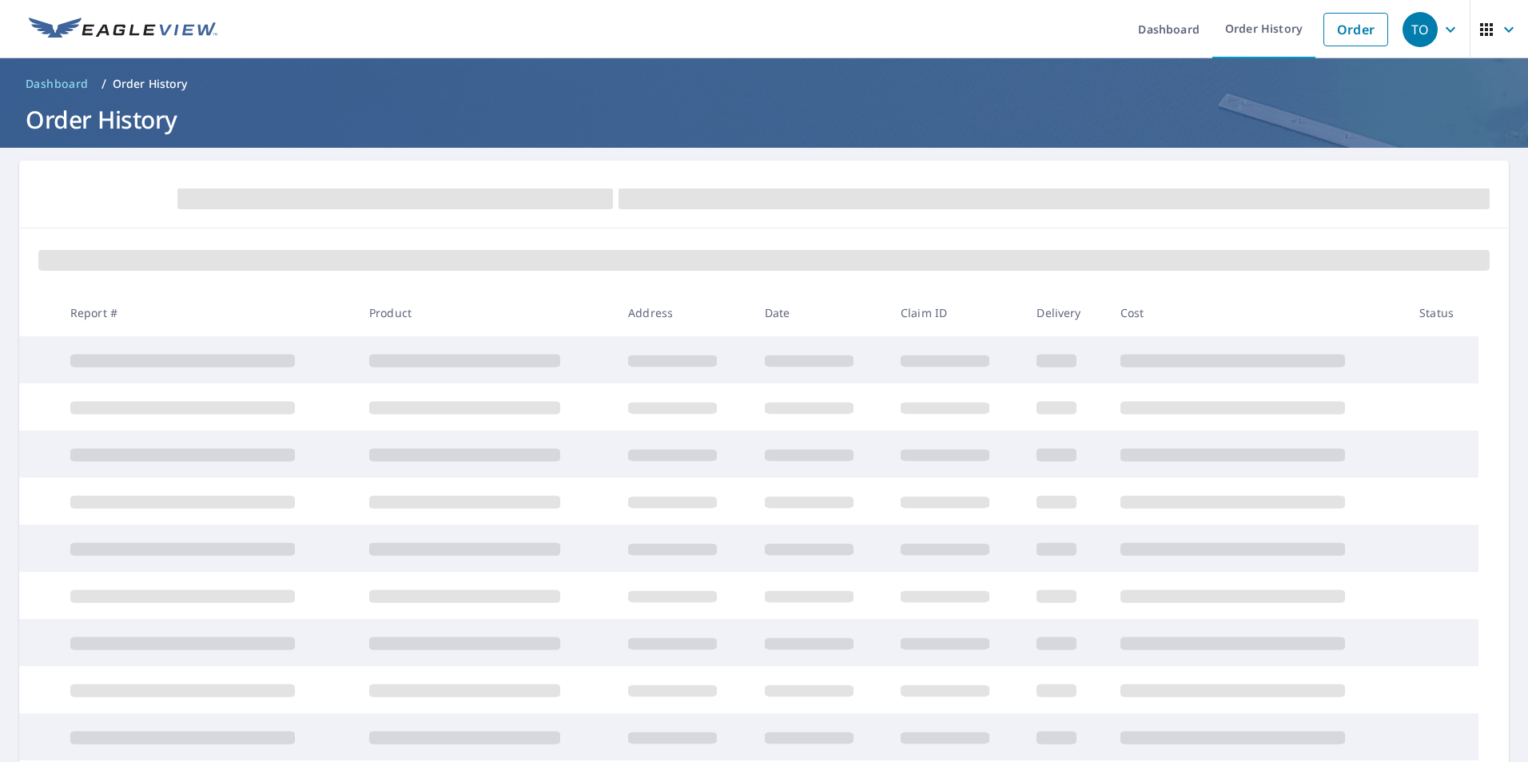
scroll to position [80, 0]
